Goal: Check status

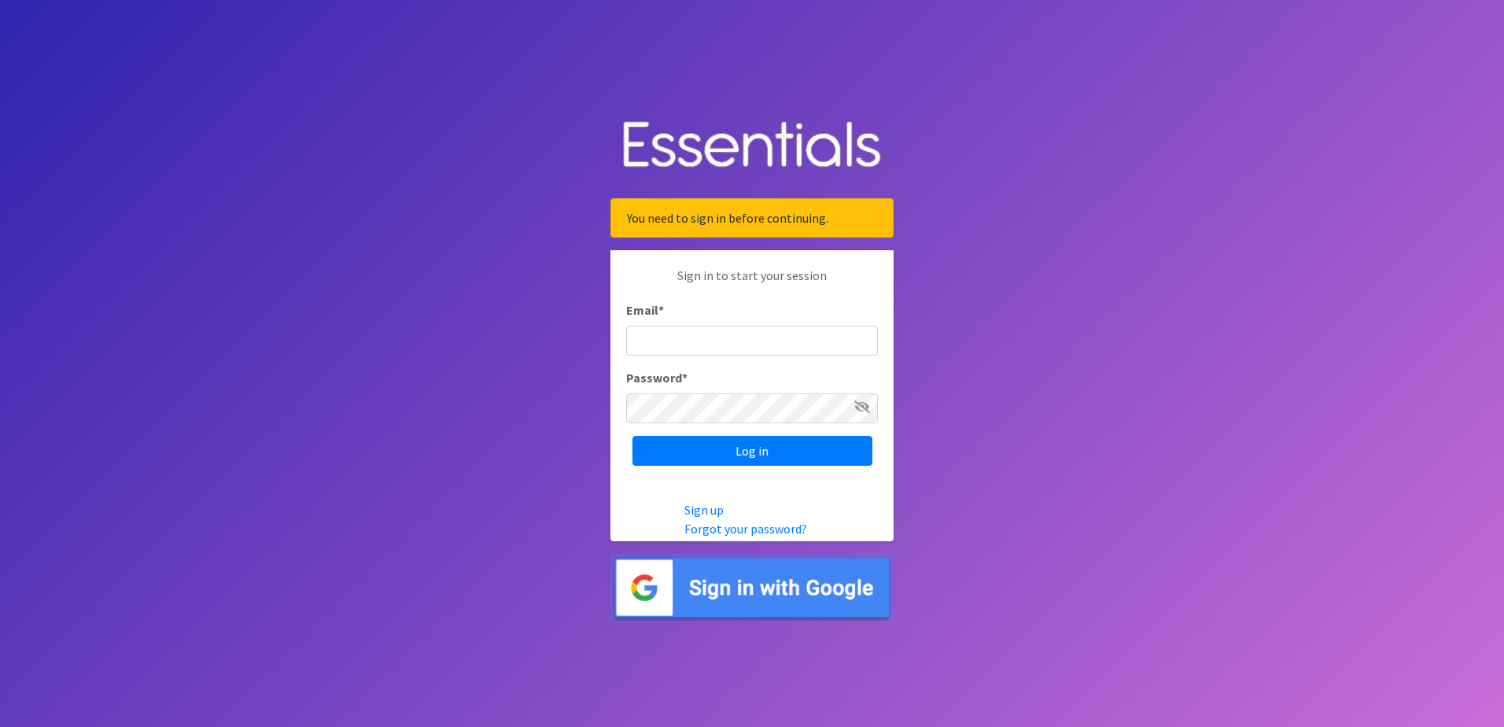
type input "[EMAIL_ADDRESS][DOMAIN_NAME]"
click at [712, 452] on input "Log in" at bounding box center [753, 451] width 240 height 30
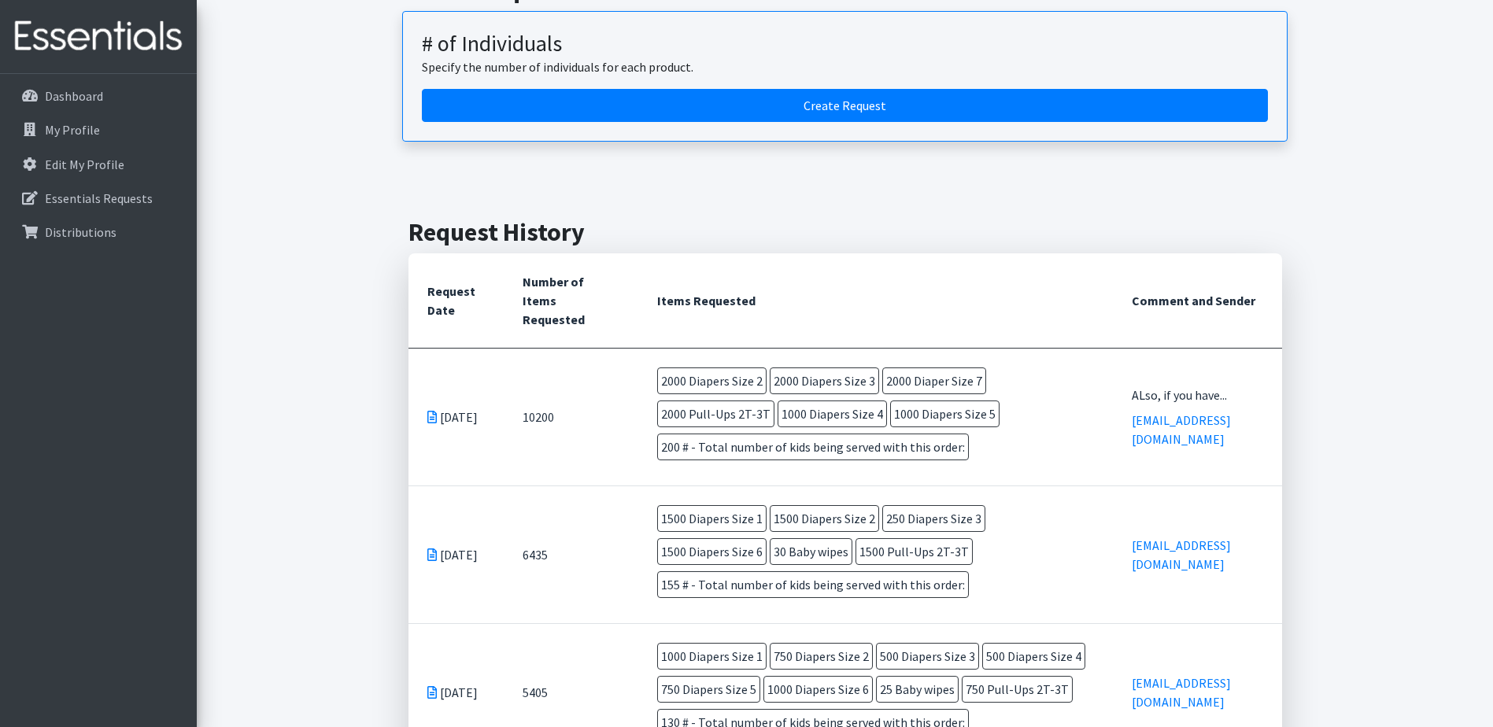
scroll to position [236, 0]
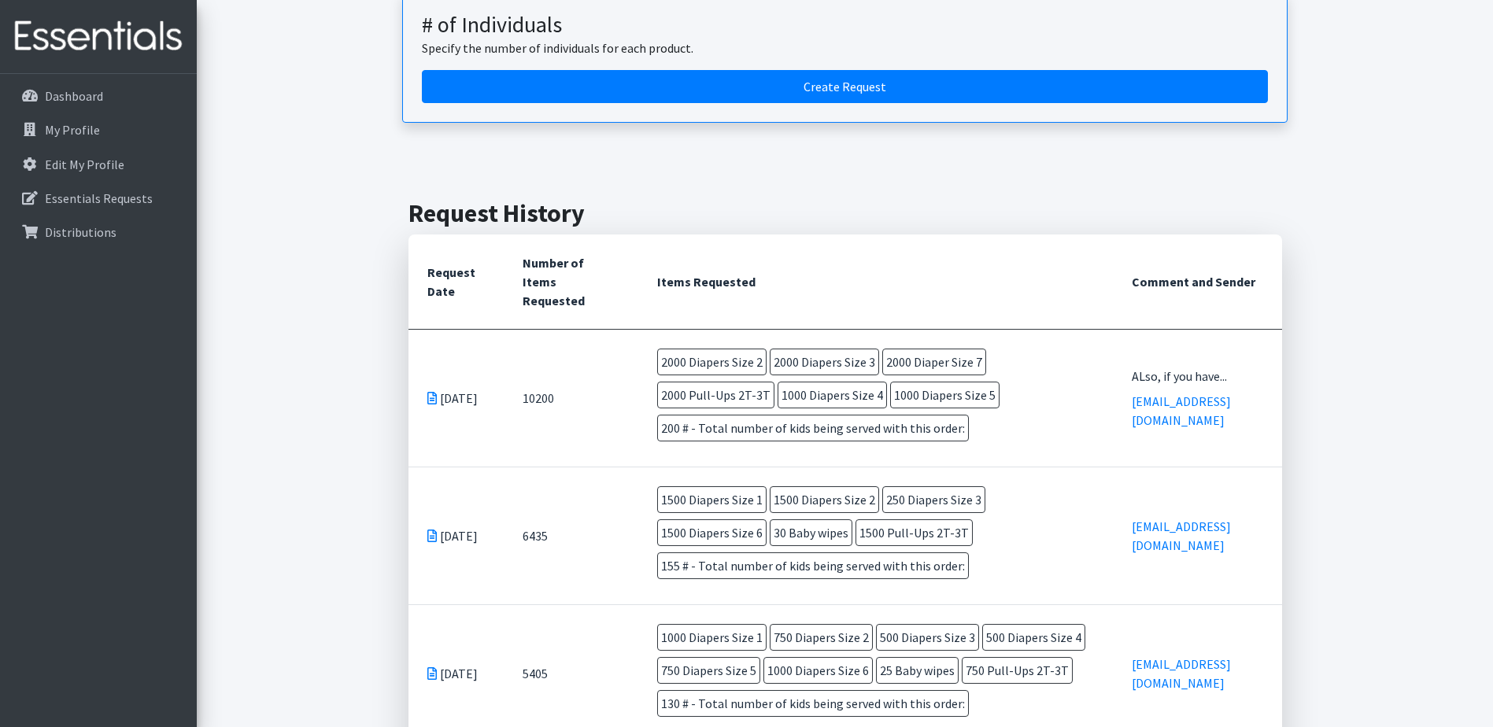
click at [1176, 365] on td "ALso, if you have... [EMAIL_ADDRESS][DOMAIN_NAME]" at bounding box center [1197, 398] width 168 height 138
click at [1178, 386] on div "ALso, if you have..." at bounding box center [1196, 376] width 131 height 19
click at [531, 396] on td "10200" at bounding box center [571, 398] width 134 height 138
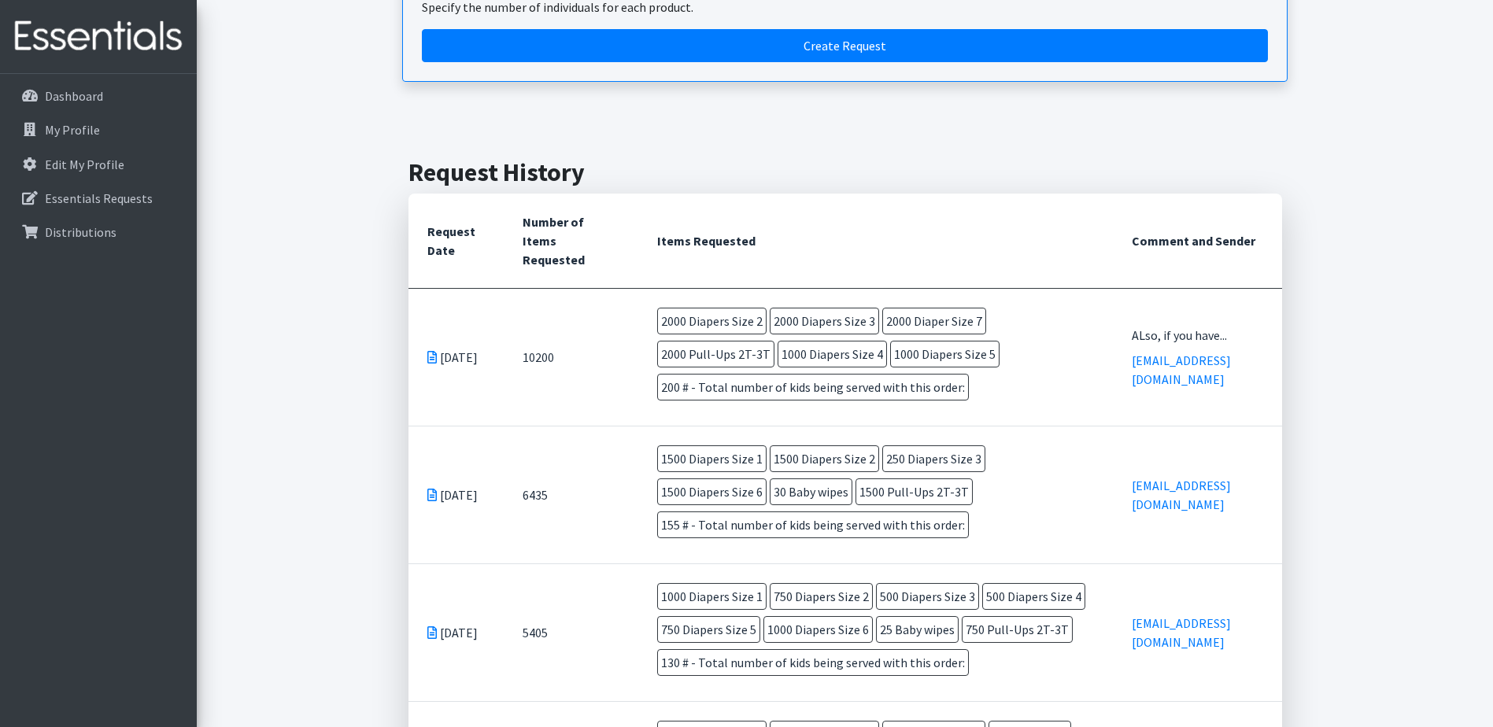
scroll to position [315, 0]
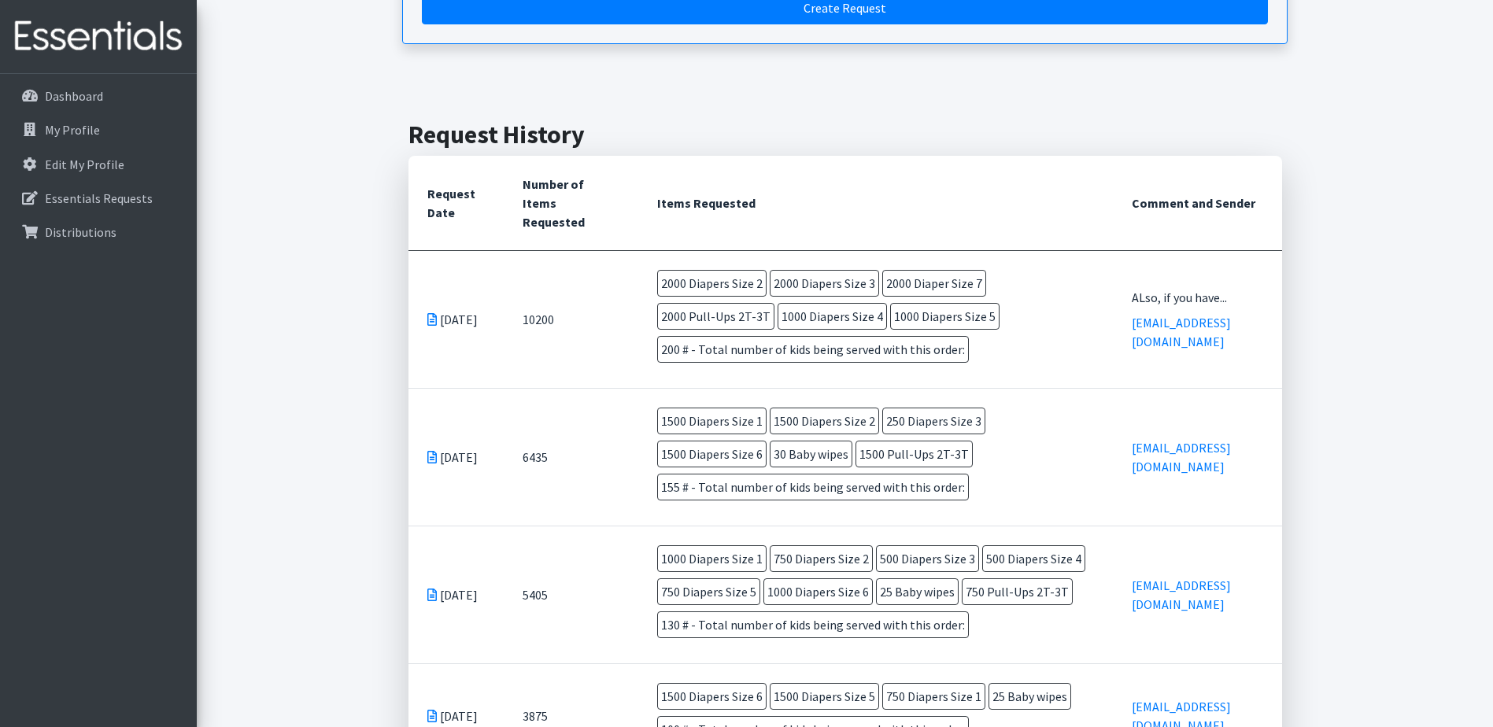
click at [913, 497] on span "155 # - Total number of kids being served with this order:" at bounding box center [813, 487] width 312 height 27
drag, startPoint x: 952, startPoint y: 489, endPoint x: 626, endPoint y: 440, distance: 329.4
click at [626, 440] on tr "Apr 21 2025 6435 1500 Diapers Size 1 1500 Diapers Size 2 250 Diapers Size 3 150…" at bounding box center [844, 457] width 873 height 138
